Goal: Obtain resource: Download file/media

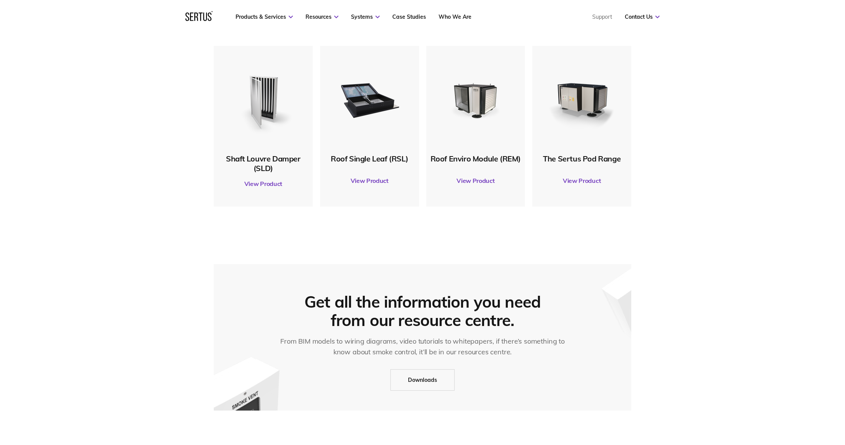
scroll to position [438, 0]
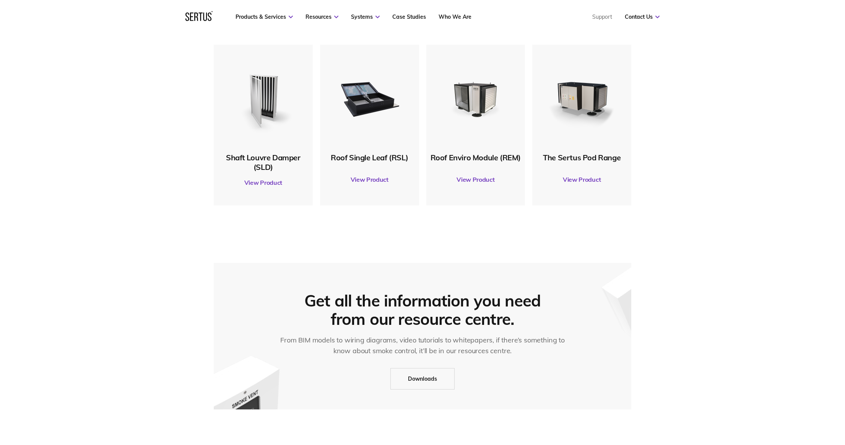
click at [579, 179] on link "View Product" at bounding box center [581, 179] width 91 height 21
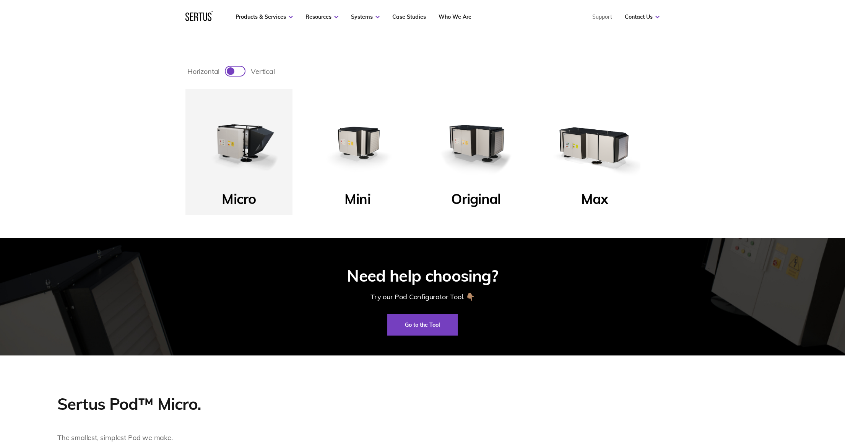
scroll to position [326, 0]
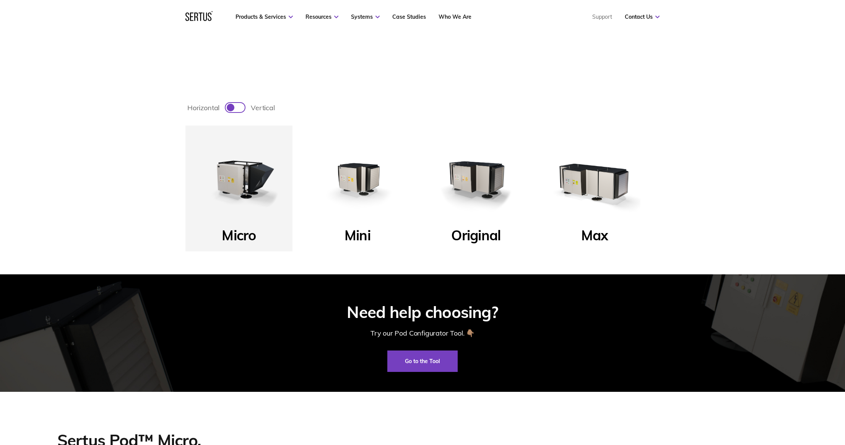
click at [360, 183] on img at bounding box center [358, 179] width 92 height 92
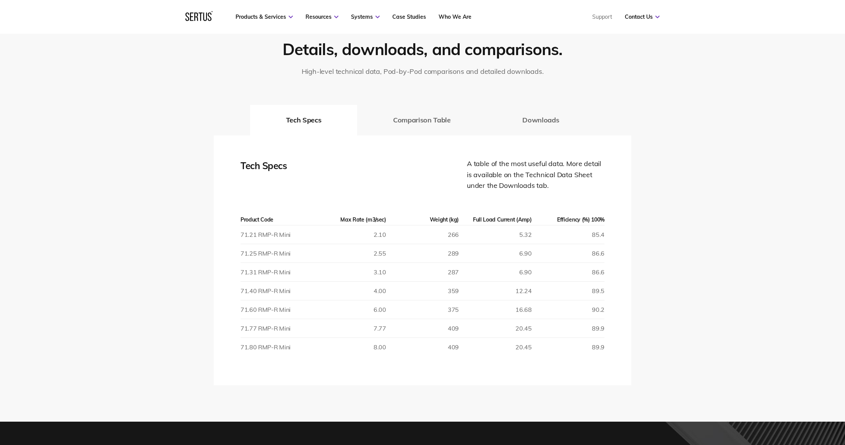
scroll to position [1320, 0]
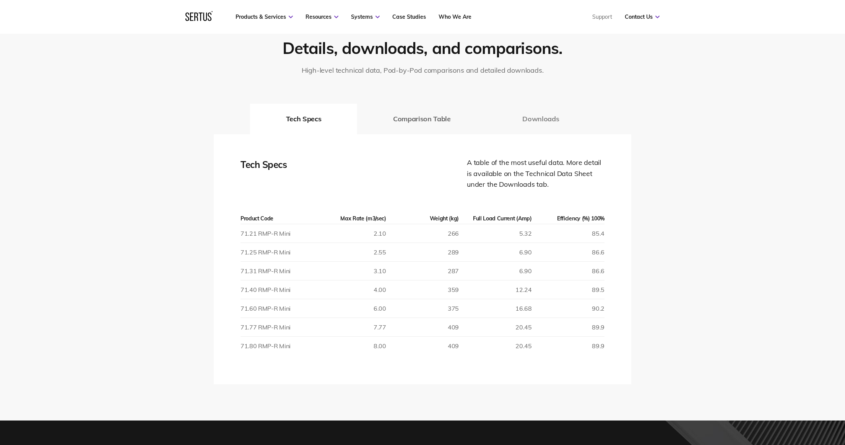
click at [542, 119] on button "Downloads" at bounding box center [540, 119] width 109 height 31
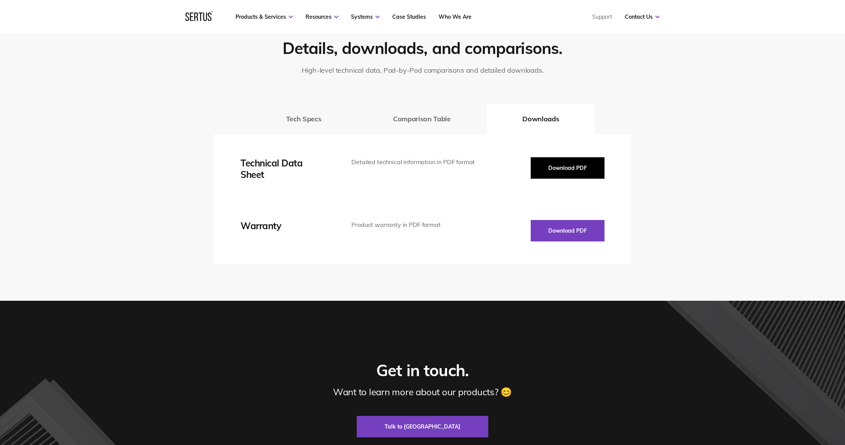
click at [563, 170] on button "Download PDF" at bounding box center [568, 167] width 74 height 21
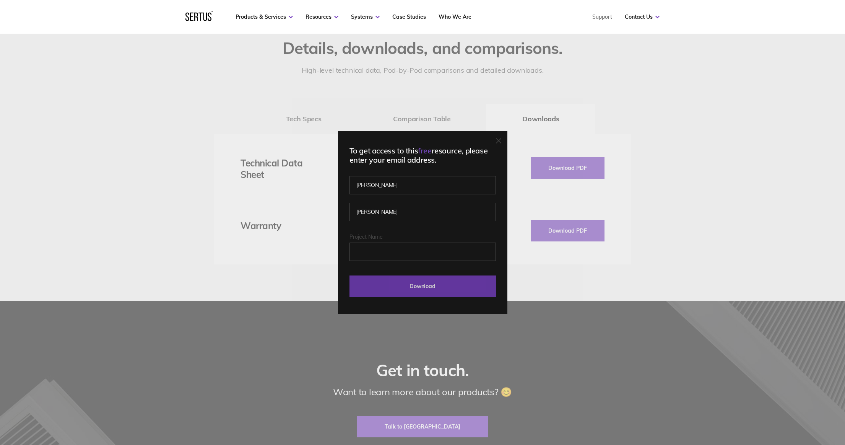
click at [403, 289] on input "Download" at bounding box center [422, 285] width 146 height 21
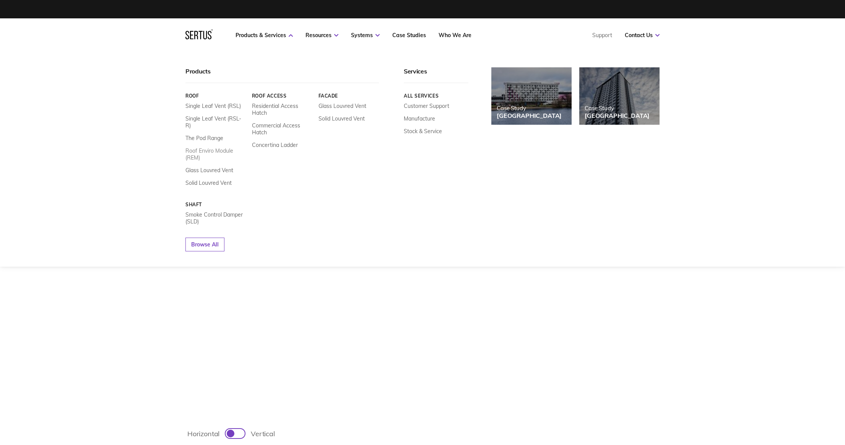
click at [222, 147] on link "Roof Enviro Module (REM)" at bounding box center [215, 154] width 61 height 14
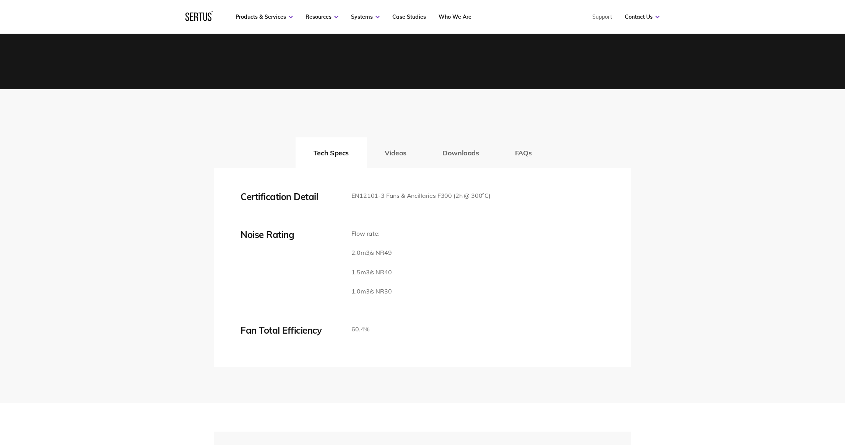
scroll to position [1268, 0]
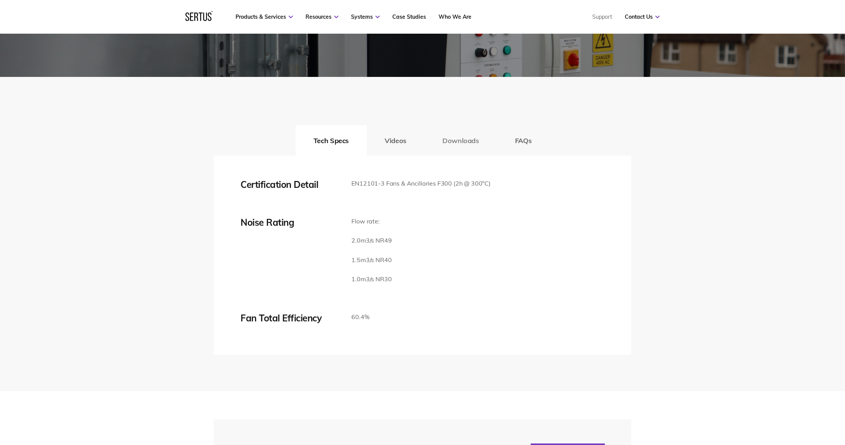
click at [455, 156] on button "Downloads" at bounding box center [460, 140] width 73 height 31
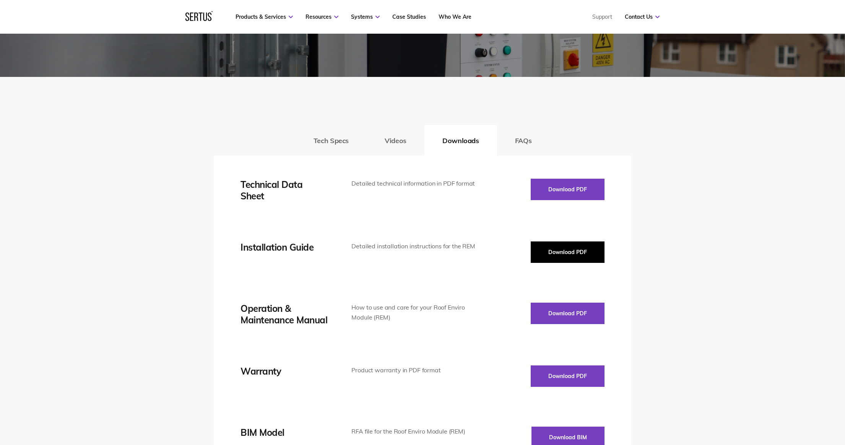
click at [558, 263] on button "Download PDF" at bounding box center [568, 251] width 74 height 21
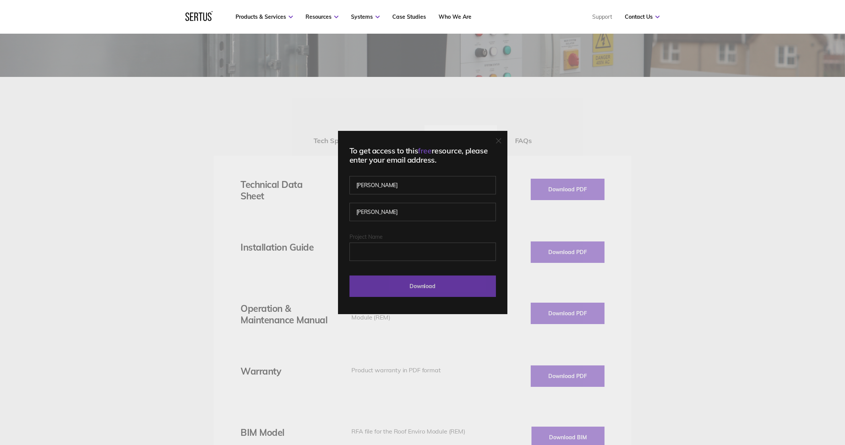
drag, startPoint x: 416, startPoint y: 285, endPoint x: 428, endPoint y: 277, distance: 14.8
click at [416, 285] on input "Download" at bounding box center [422, 285] width 146 height 21
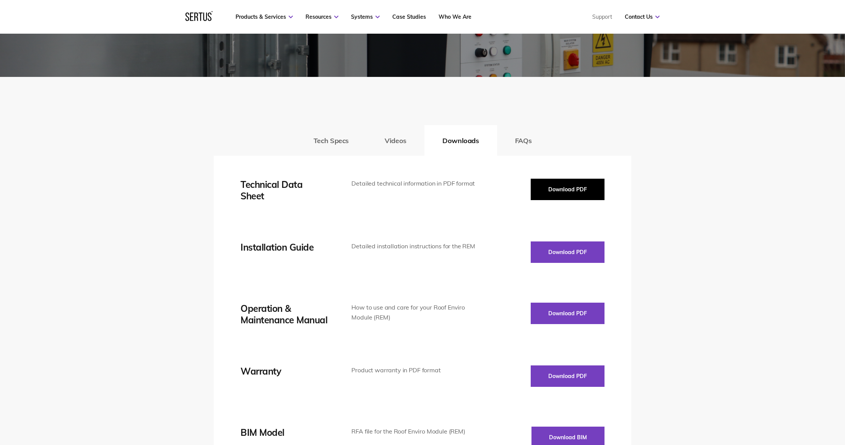
click at [550, 200] on button "Download PDF" at bounding box center [568, 189] width 74 height 21
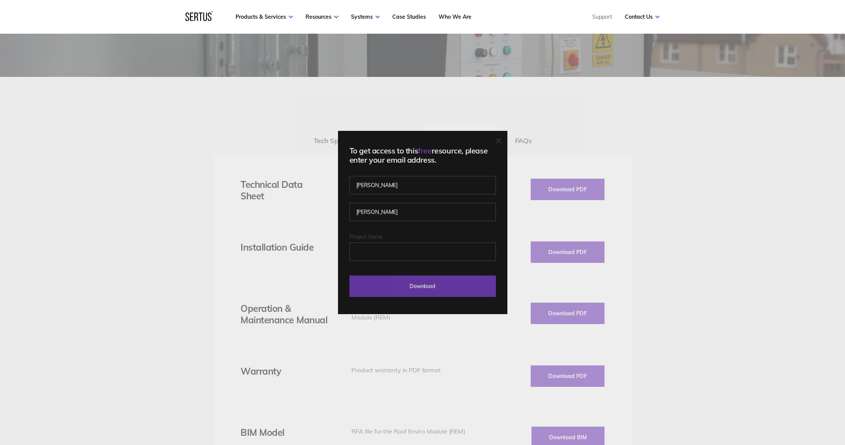
click at [445, 291] on input "Download" at bounding box center [422, 285] width 146 height 21
